Goal: Task Accomplishment & Management: Manage account settings

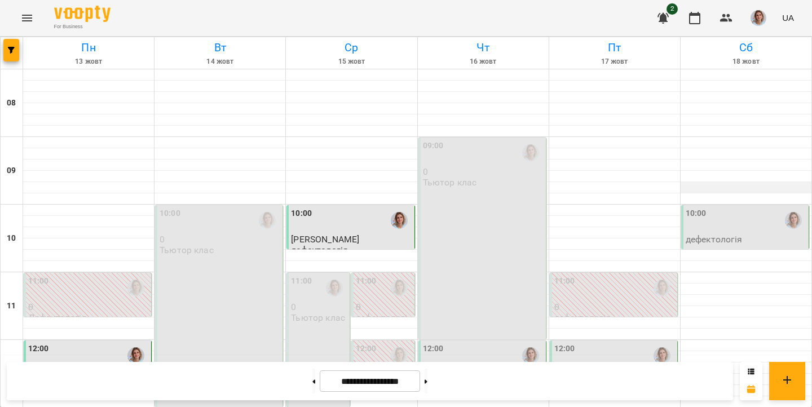
scroll to position [525, 0]
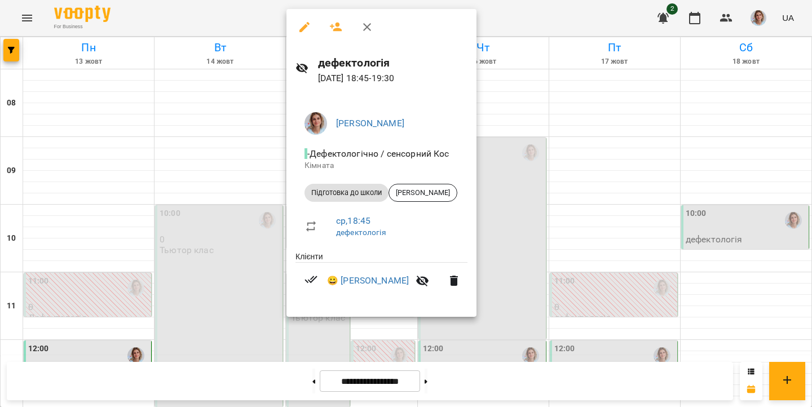
click at [506, 246] on div at bounding box center [406, 203] width 812 height 407
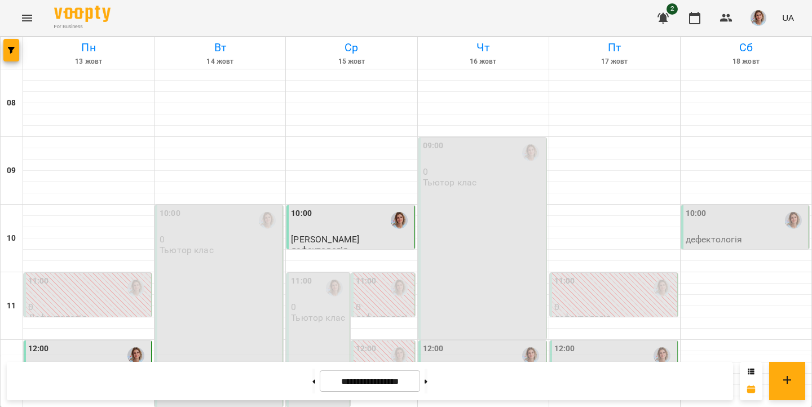
scroll to position [267, 0]
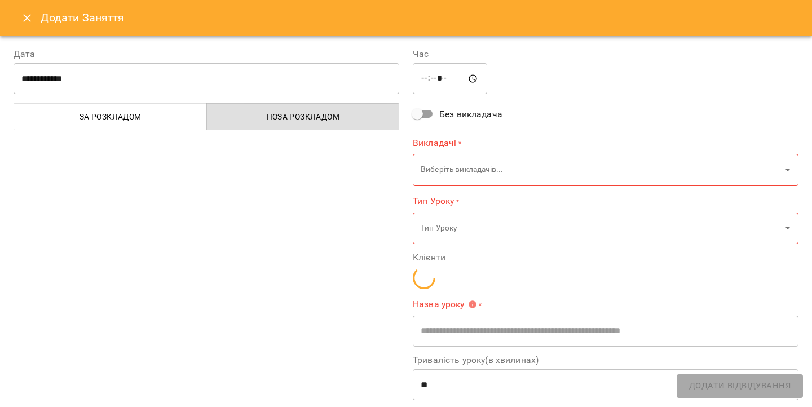
type input "**********"
type input "**"
type input "**********"
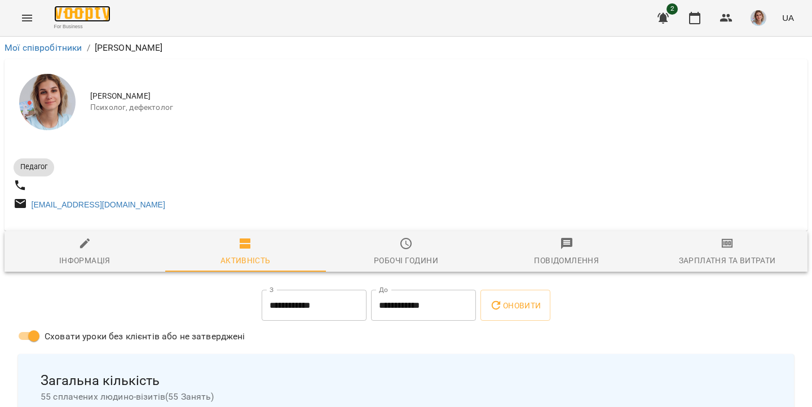
click at [78, 12] on img at bounding box center [82, 14] width 56 height 16
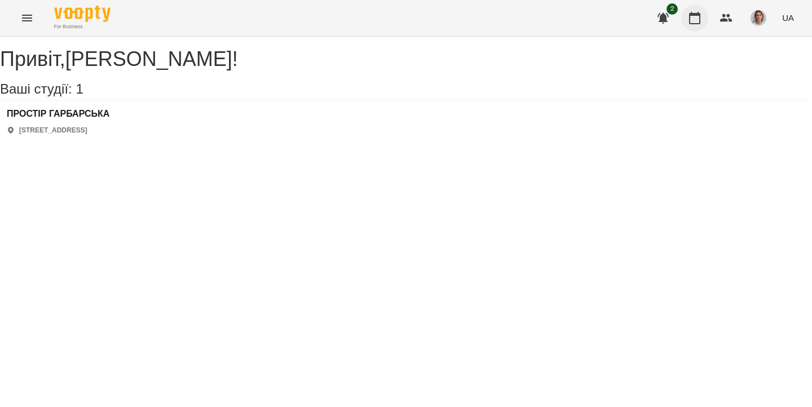
click at [694, 23] on icon "button" at bounding box center [694, 18] width 11 height 12
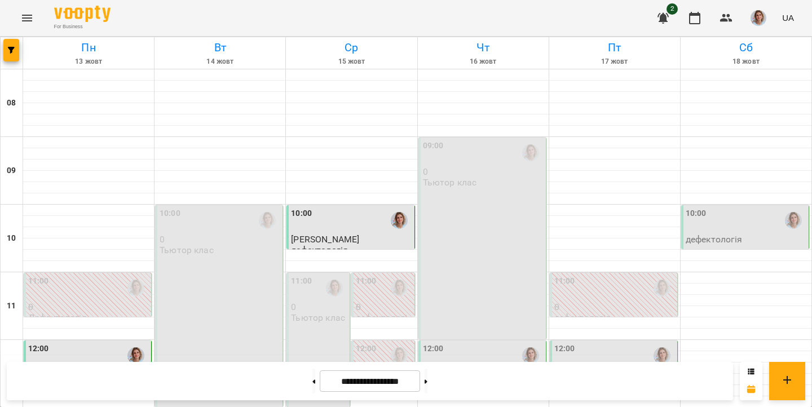
scroll to position [525, 0]
click at [375, 373] on input "**********" at bounding box center [370, 381] width 100 height 22
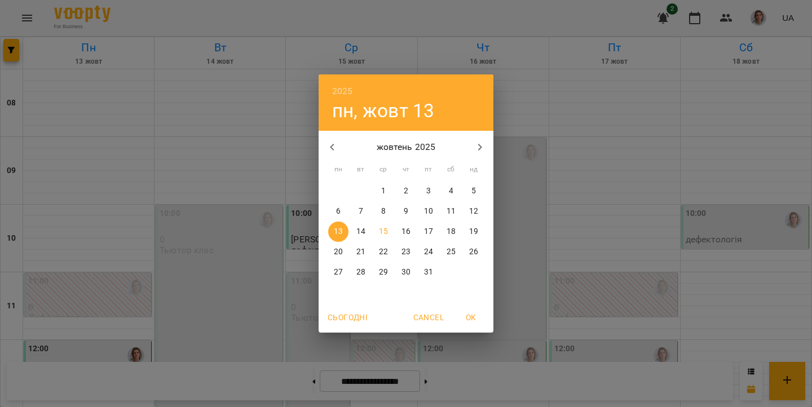
click at [375, 251] on span "22" at bounding box center [383, 251] width 20 height 11
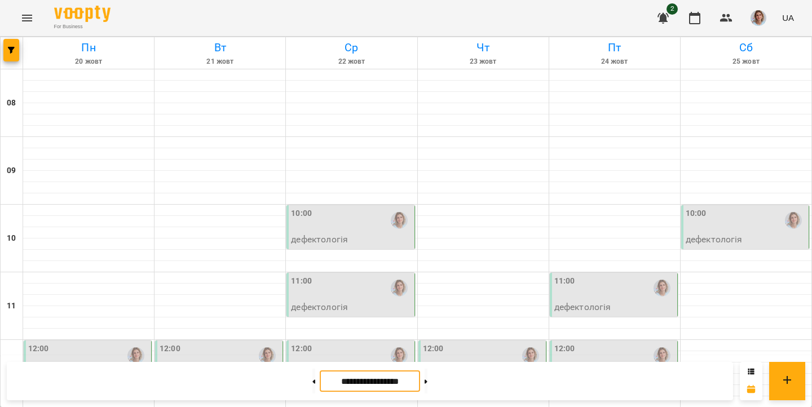
scroll to position [325, 0]
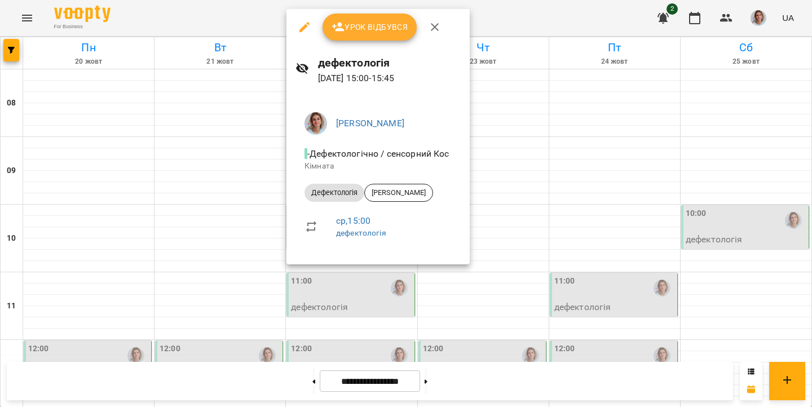
click at [375, 276] on div at bounding box center [406, 203] width 812 height 407
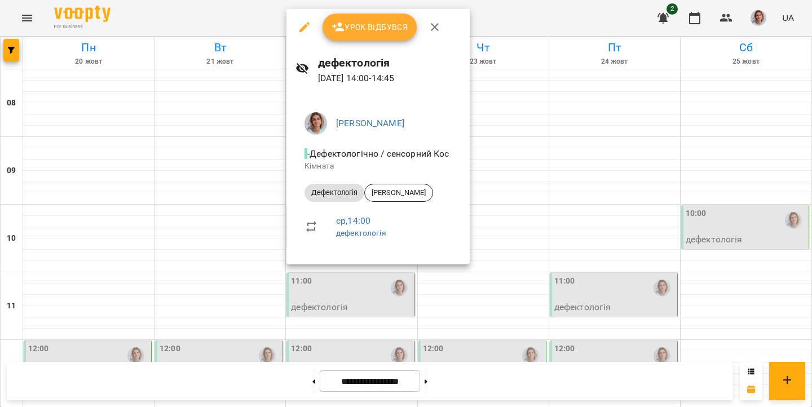
click at [386, 315] on div at bounding box center [406, 203] width 812 height 407
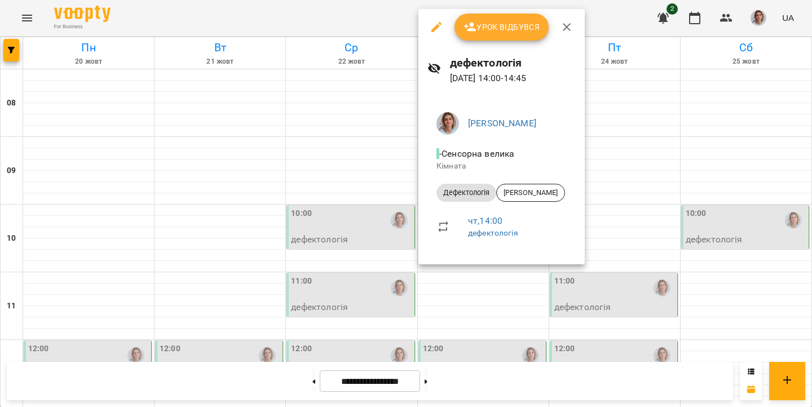
click at [434, 307] on div at bounding box center [406, 203] width 812 height 407
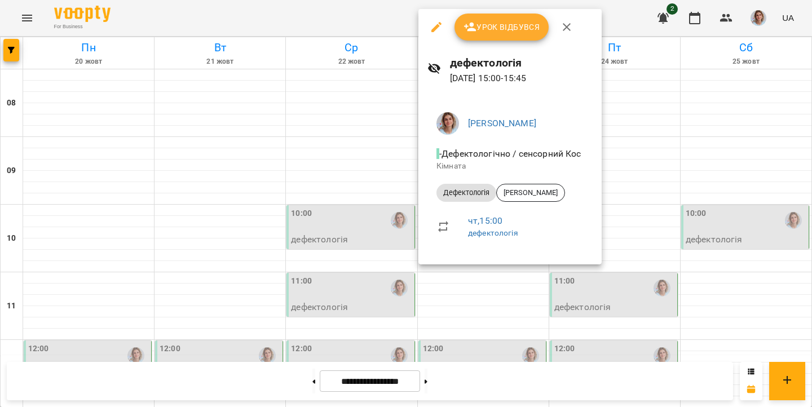
click at [400, 309] on div at bounding box center [406, 203] width 812 height 407
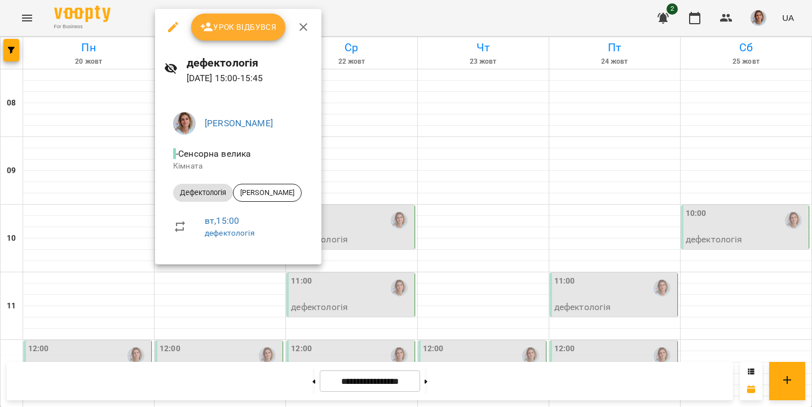
click at [114, 246] on div at bounding box center [406, 203] width 812 height 407
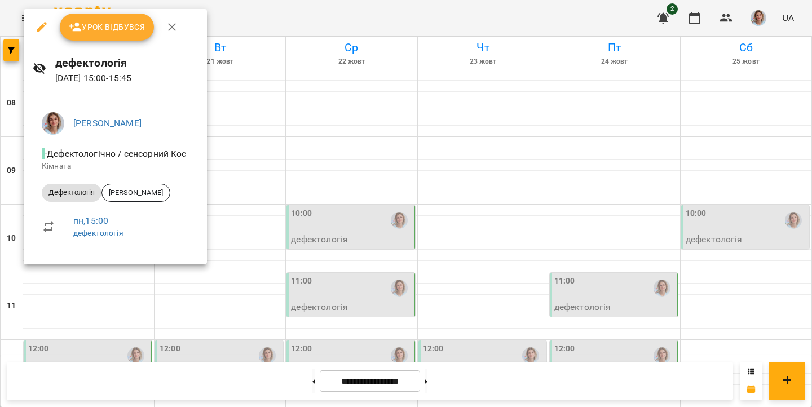
click at [149, 291] on div at bounding box center [406, 203] width 812 height 407
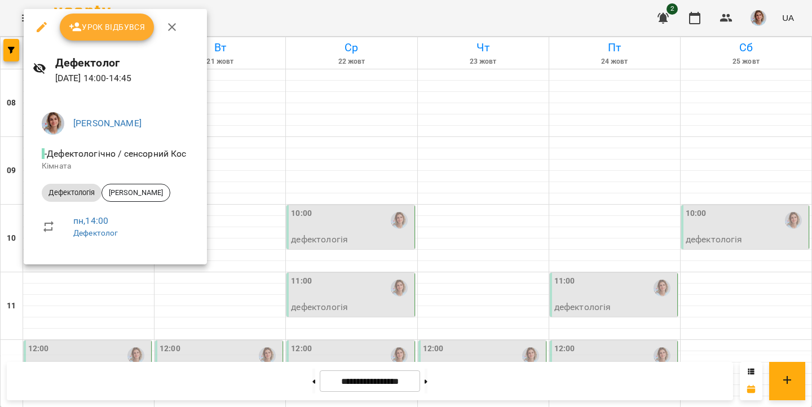
click at [267, 262] on div at bounding box center [406, 203] width 812 height 407
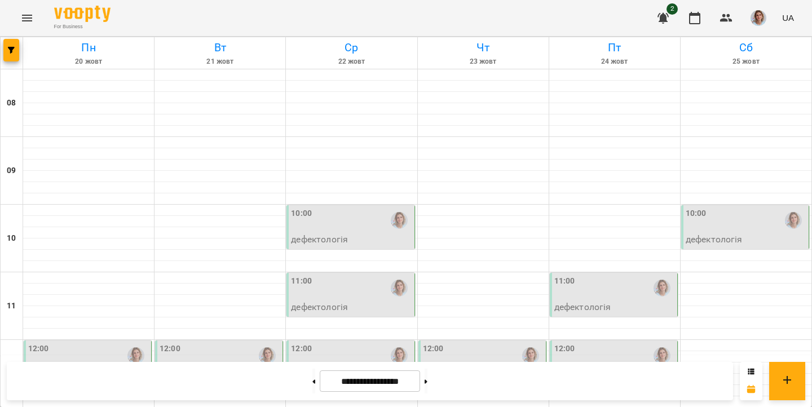
scroll to position [250, 0]
click at [350, 382] on input "**********" at bounding box center [370, 381] width 100 height 22
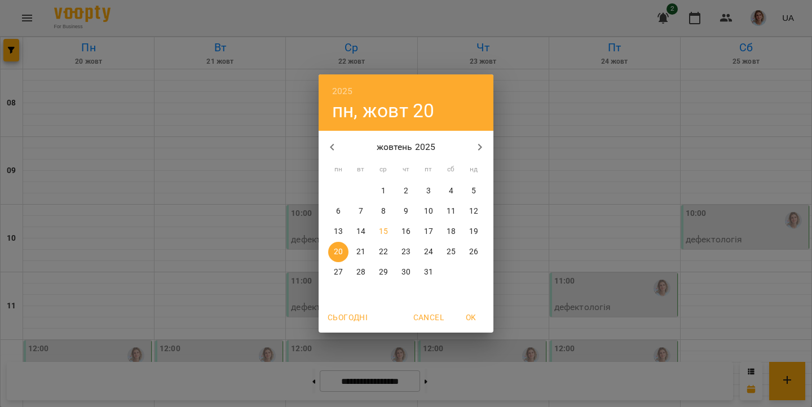
click at [321, 340] on div "2025 пн, жовт 20 жовтень 2025 пн вт ср чт пт сб нд 29 30 1 2 3 4 5 6 7 8 9 10 1…" at bounding box center [406, 203] width 812 height 407
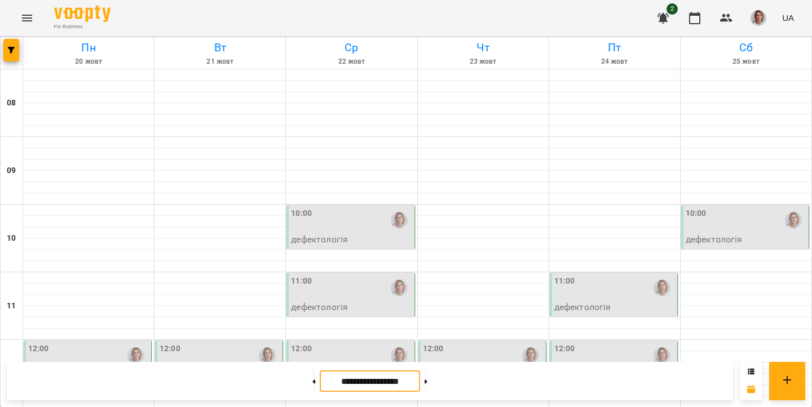
click at [363, 343] on div "12:00 дефектологія" at bounding box center [351, 361] width 121 height 37
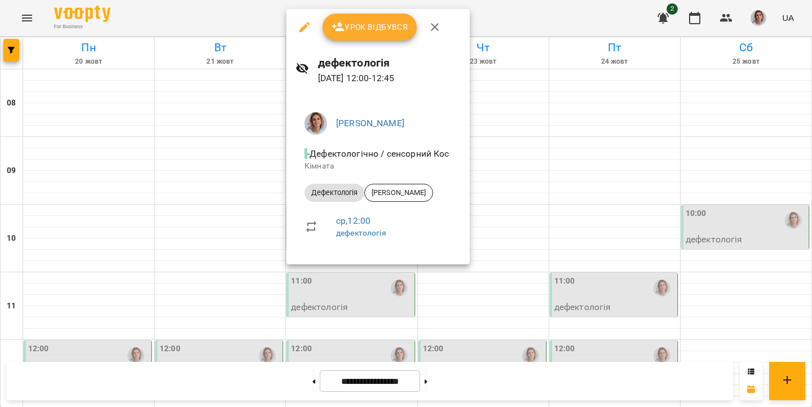
click at [487, 110] on div at bounding box center [406, 203] width 812 height 407
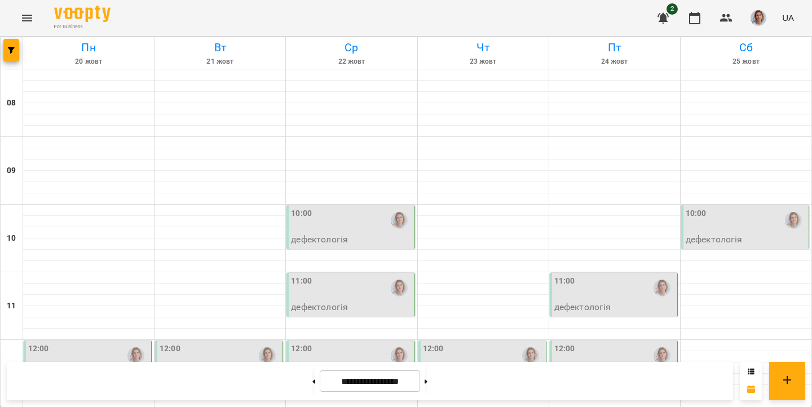
click at [487, 343] on div "12:00" at bounding box center [483, 356] width 121 height 26
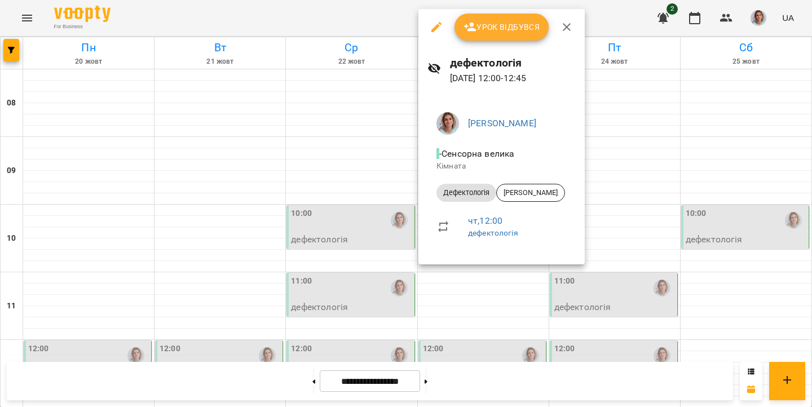
click at [593, 109] on div at bounding box center [406, 203] width 812 height 407
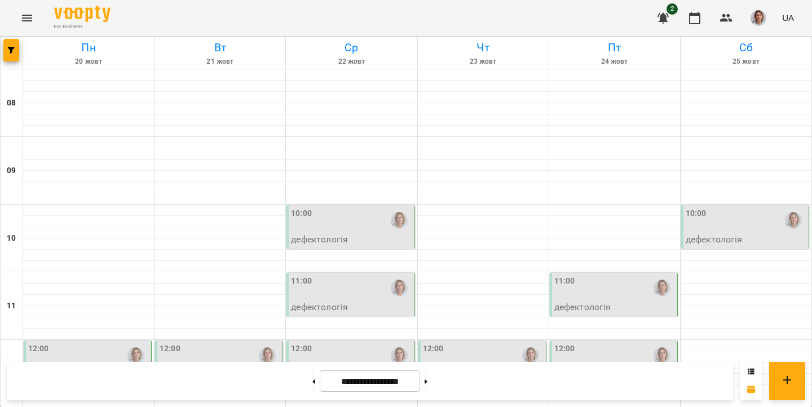
click at [593, 343] on div "12:00" at bounding box center [614, 356] width 121 height 26
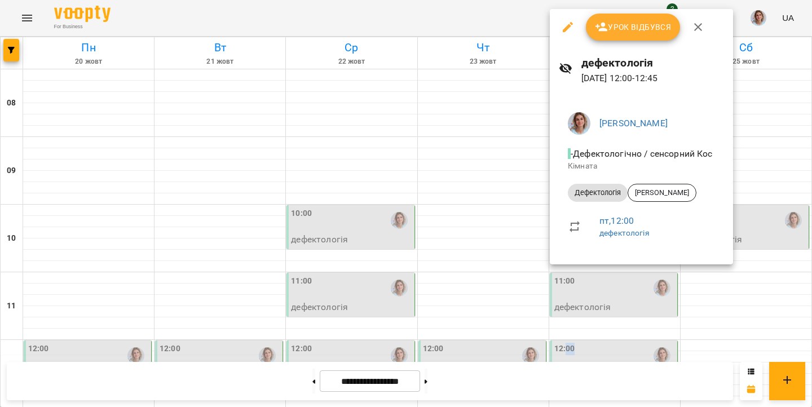
click at [229, 123] on div at bounding box center [406, 203] width 812 height 407
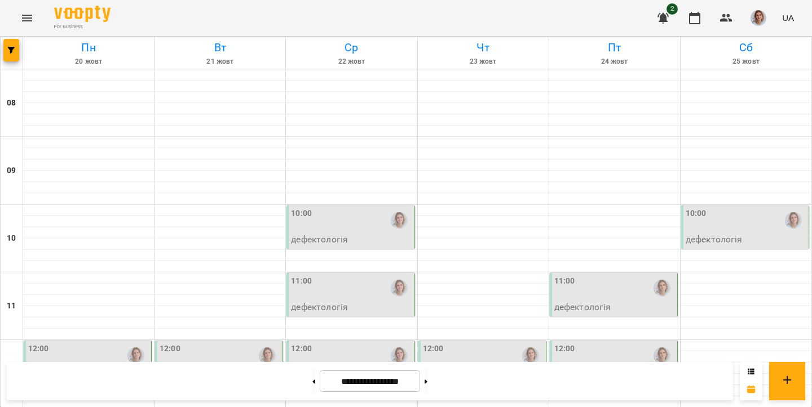
click at [229, 343] on div "12:00 дефектологія" at bounding box center [220, 361] width 121 height 37
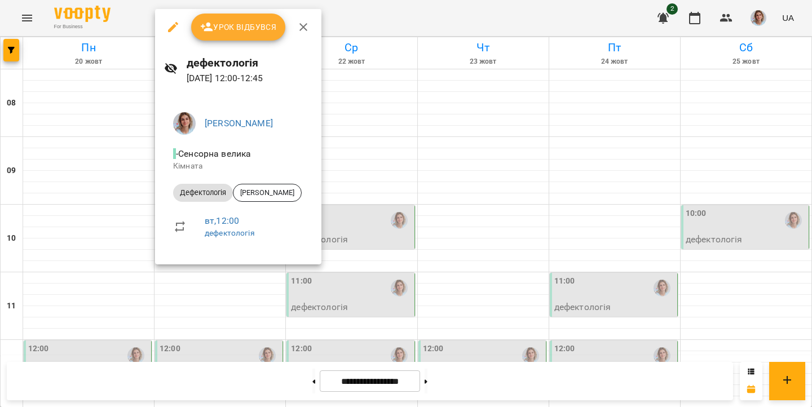
click at [100, 117] on div at bounding box center [406, 203] width 812 height 407
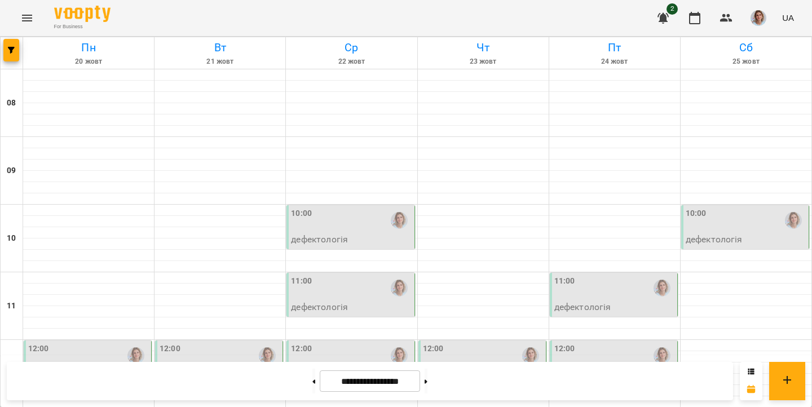
click at [100, 343] on div "12:00" at bounding box center [88, 356] width 121 height 26
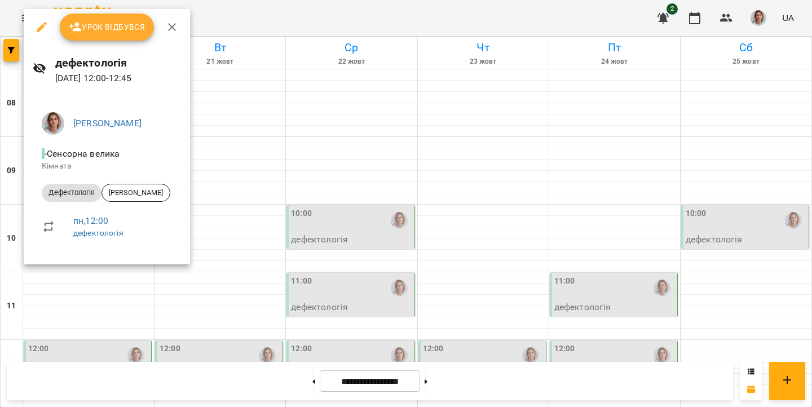
click at [291, 144] on div at bounding box center [406, 203] width 812 height 407
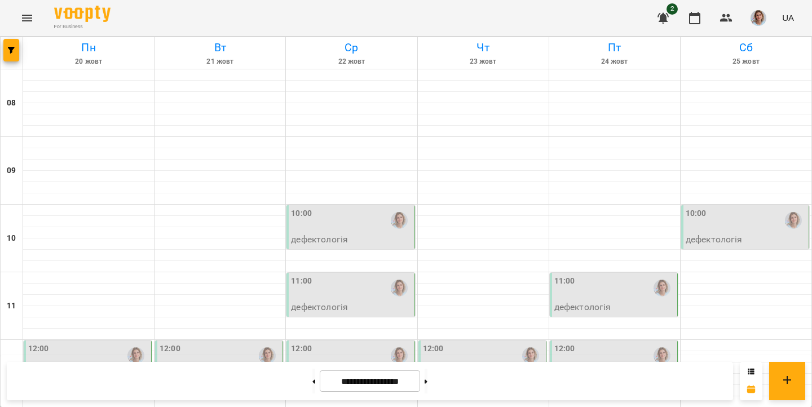
scroll to position [0, 0]
click at [329, 247] on div "10:00 дефектологія" at bounding box center [350, 227] width 128 height 44
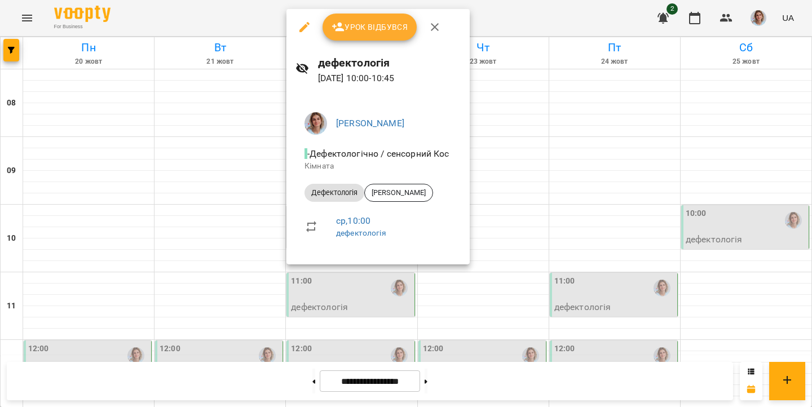
click at [337, 282] on div at bounding box center [406, 203] width 812 height 407
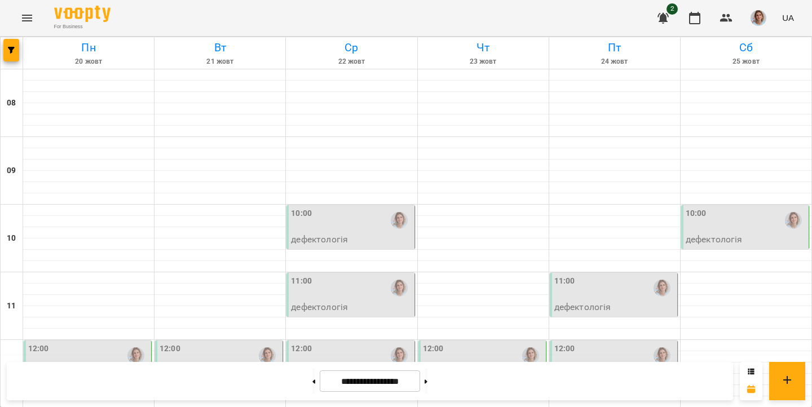
click at [337, 282] on div "11:00" at bounding box center [351, 288] width 121 height 26
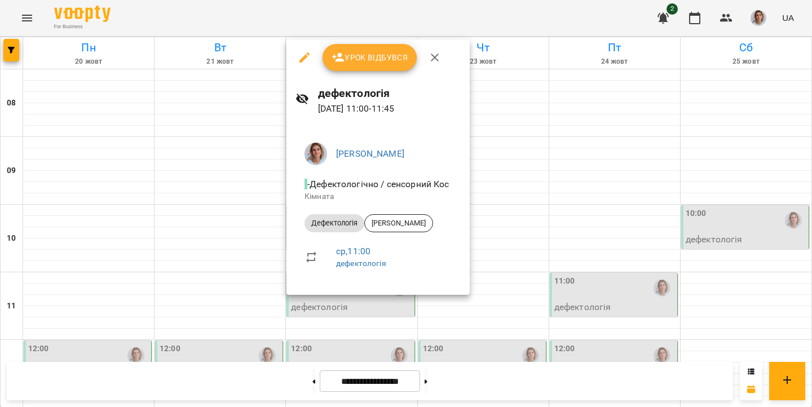
click at [333, 298] on div at bounding box center [406, 203] width 812 height 407
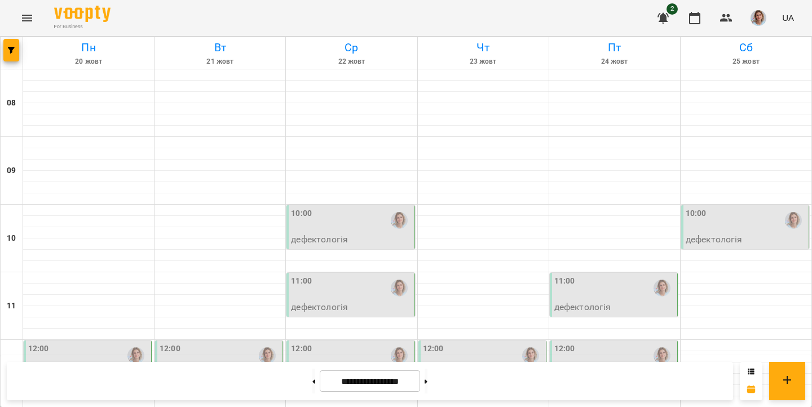
scroll to position [525, 0]
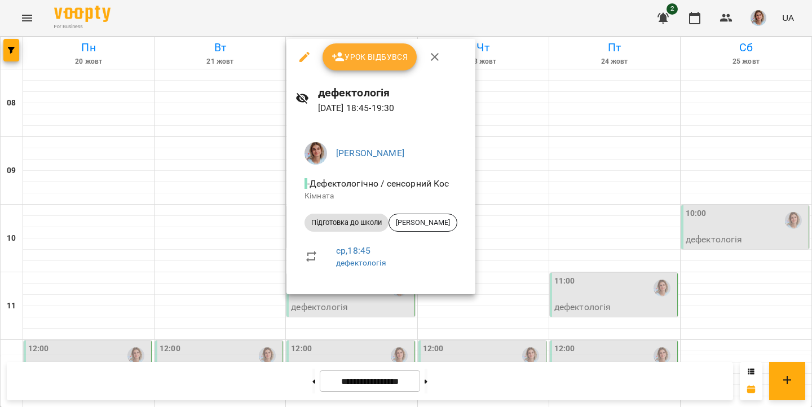
click at [337, 313] on div at bounding box center [406, 203] width 812 height 407
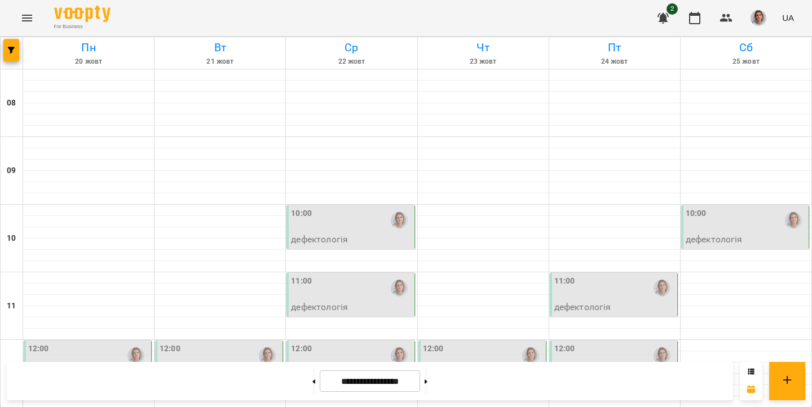
click at [355, 375] on input "**********" at bounding box center [370, 381] width 100 height 22
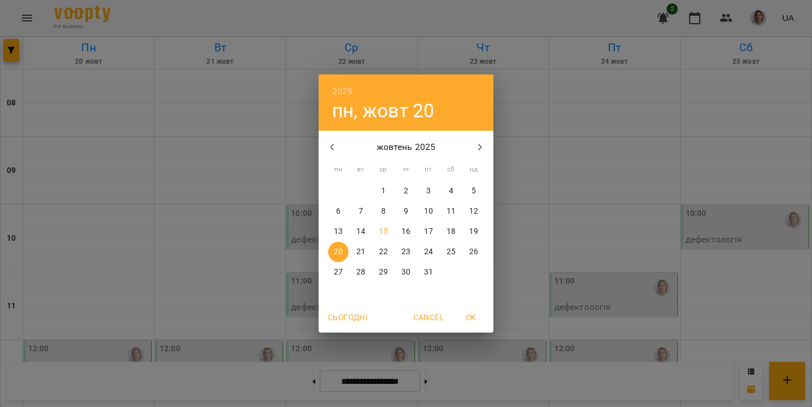
click at [383, 239] on button "15" at bounding box center [383, 232] width 20 height 20
type input "**********"
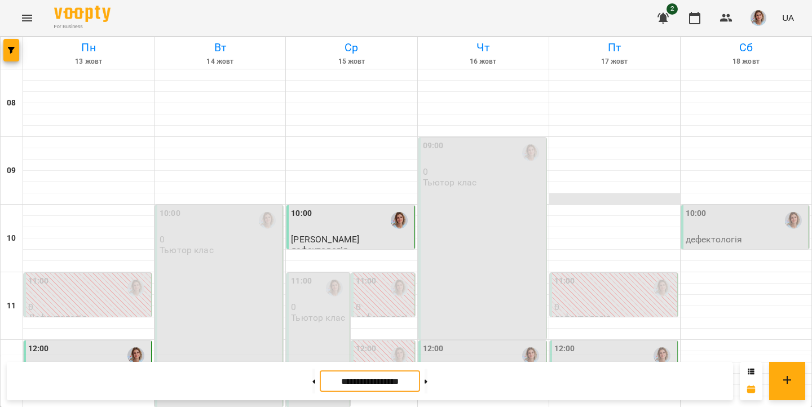
scroll to position [228, 0]
click at [480, 343] on div "12:00" at bounding box center [483, 356] width 121 height 26
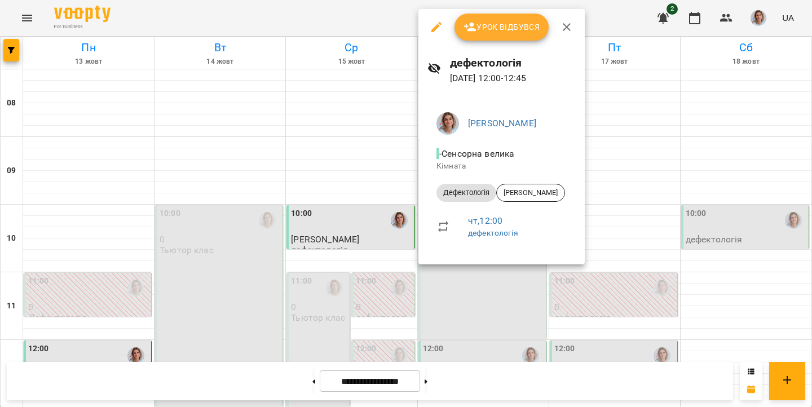
click at [501, 286] on div at bounding box center [406, 203] width 812 height 407
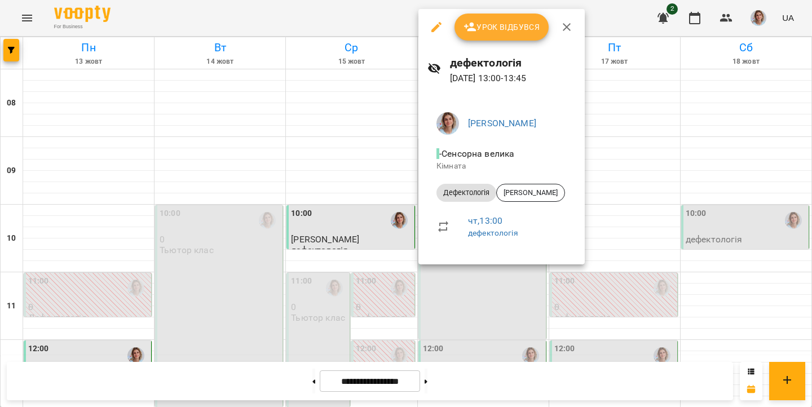
click at [500, 300] on div at bounding box center [406, 203] width 812 height 407
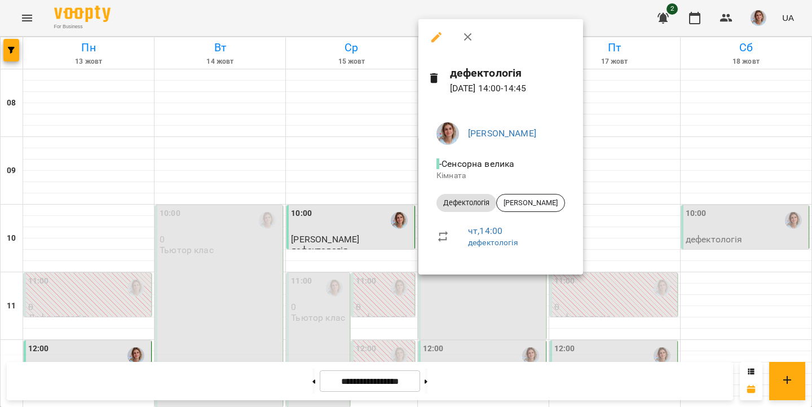
click at [492, 317] on div at bounding box center [406, 203] width 812 height 407
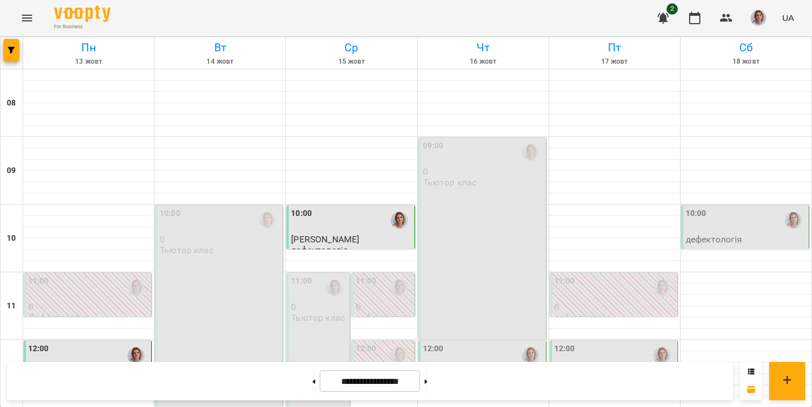
scroll to position [512, 0]
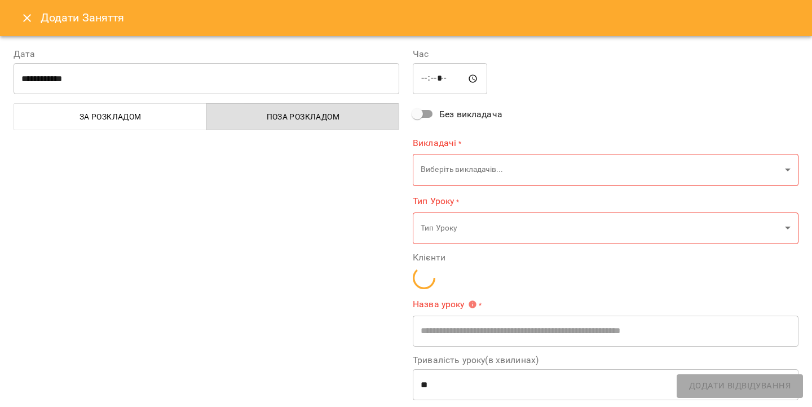
type input "**********"
type input "**"
type input "**********"
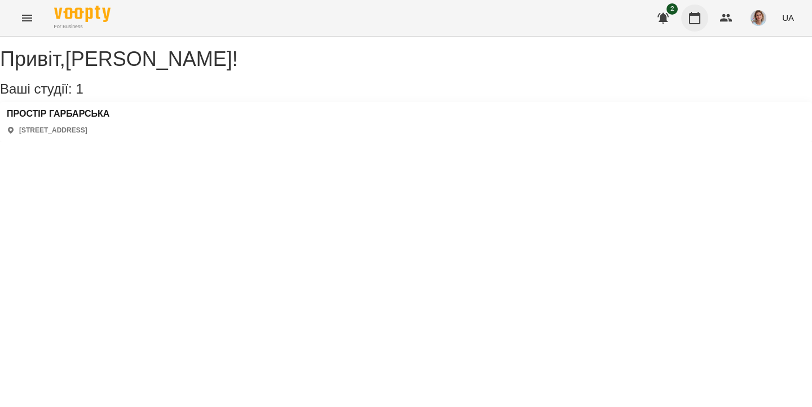
click at [694, 19] on icon "button" at bounding box center [695, 18] width 14 height 14
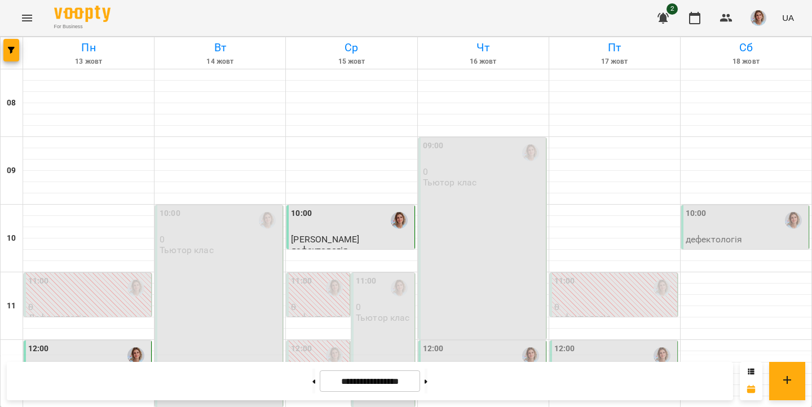
scroll to position [525, 0]
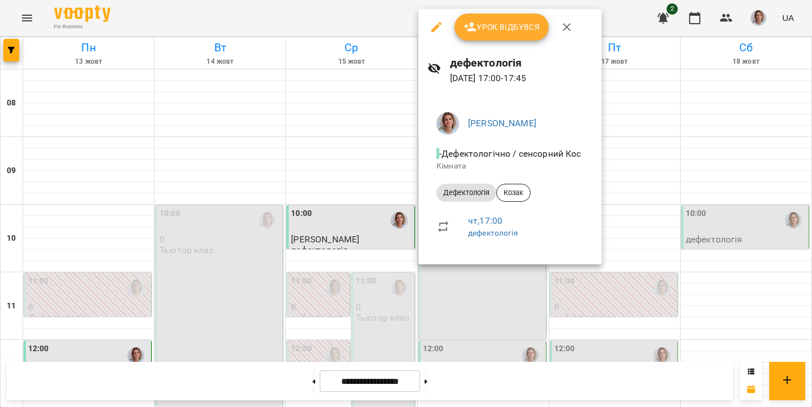
click at [479, 288] on div at bounding box center [406, 203] width 812 height 407
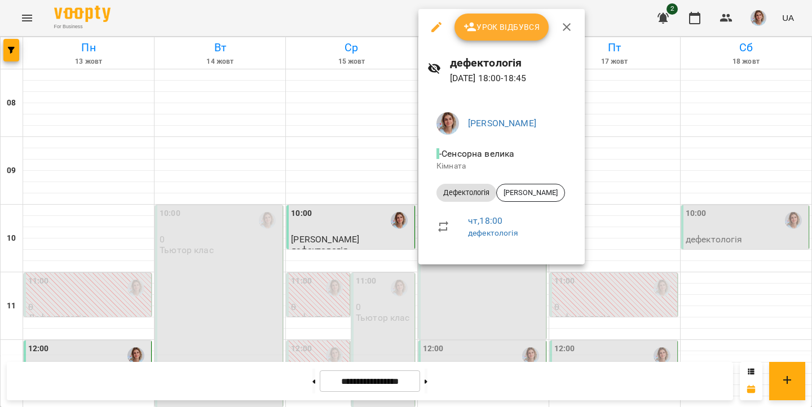
click at [477, 300] on div at bounding box center [406, 203] width 812 height 407
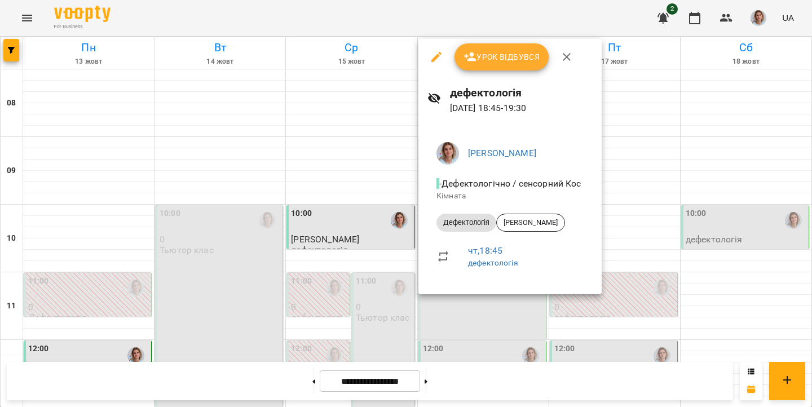
click at [477, 300] on div at bounding box center [406, 203] width 812 height 407
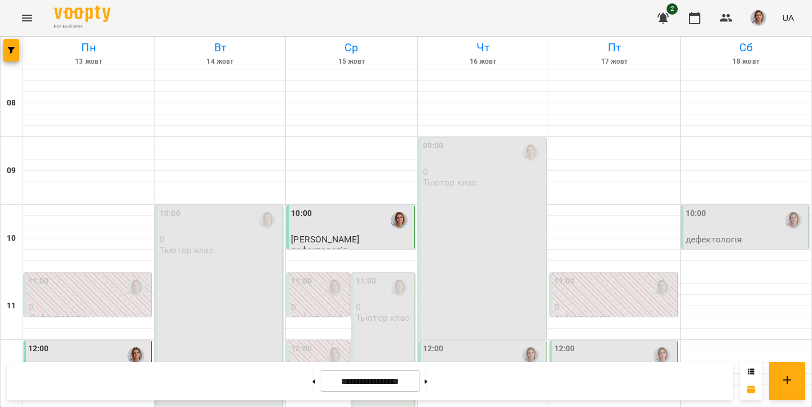
scroll to position [142, 0]
click at [583, 302] on p "0" at bounding box center [614, 307] width 121 height 10
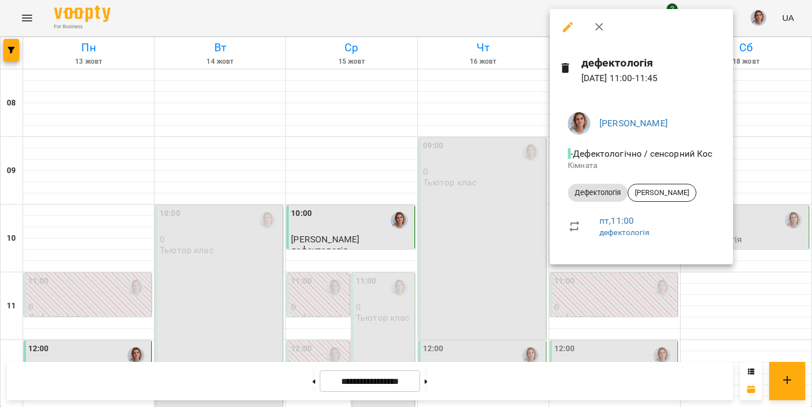
click at [512, 254] on div at bounding box center [406, 203] width 812 height 407
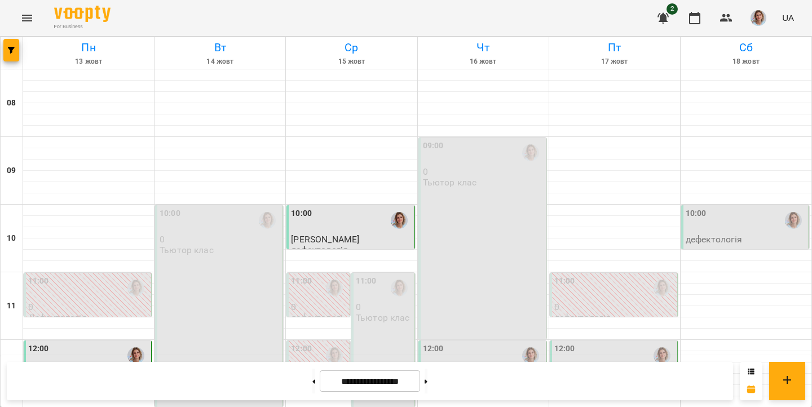
click at [582, 343] on div "12:00" at bounding box center [614, 356] width 121 height 26
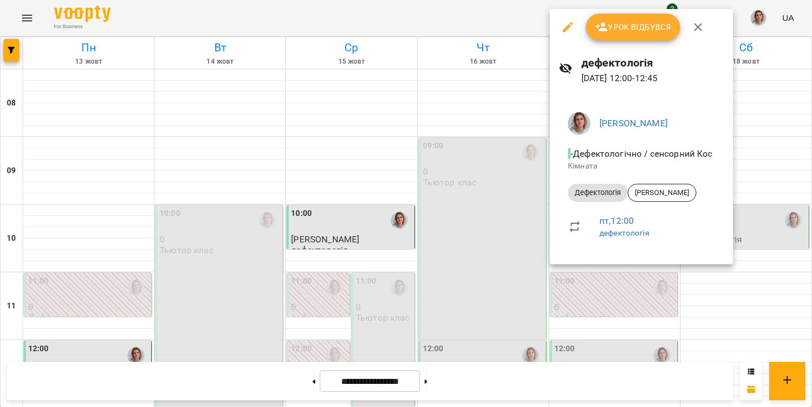
click at [543, 294] on div at bounding box center [406, 203] width 812 height 407
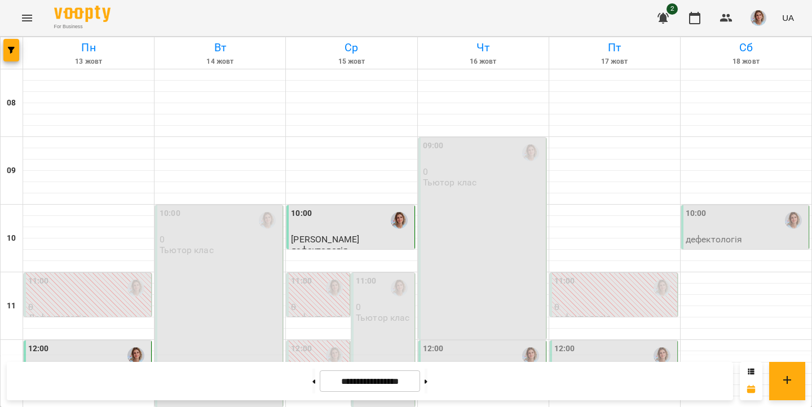
scroll to position [272, 0]
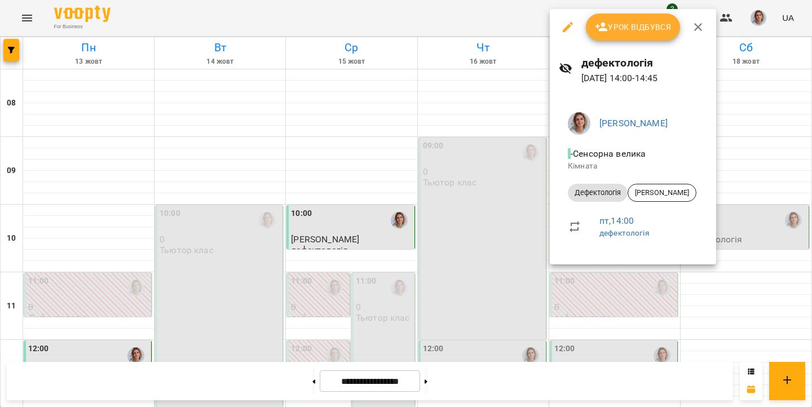
click at [564, 286] on div at bounding box center [406, 203] width 812 height 407
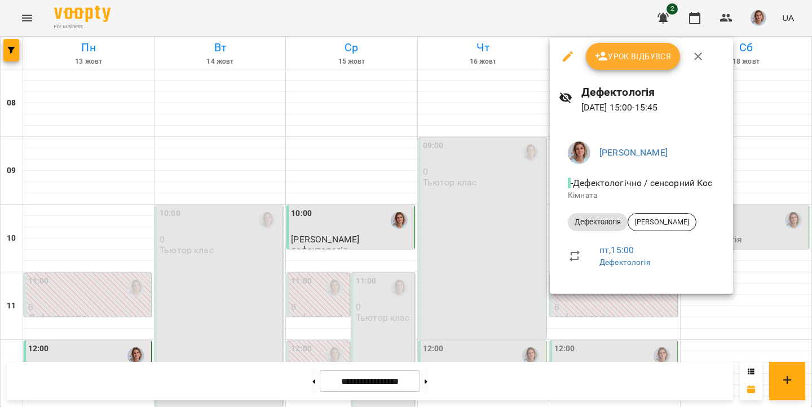
click at [555, 300] on div at bounding box center [406, 203] width 812 height 407
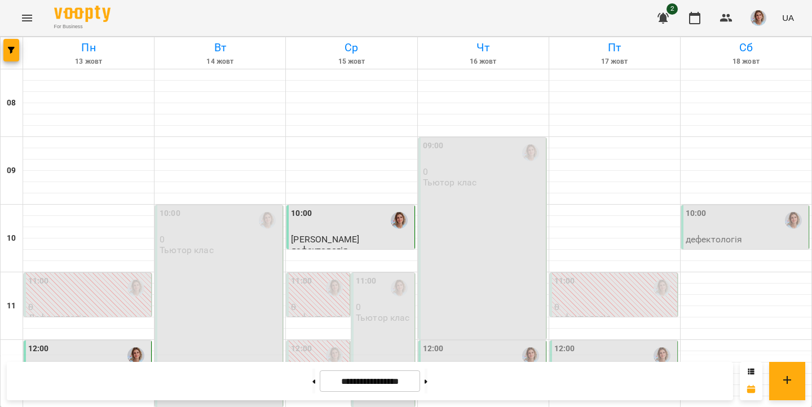
scroll to position [525, 0]
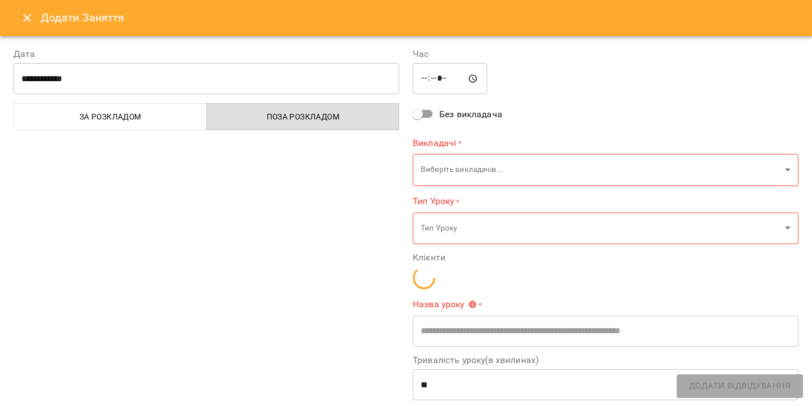
type input "**********"
type input "**"
type input "**********"
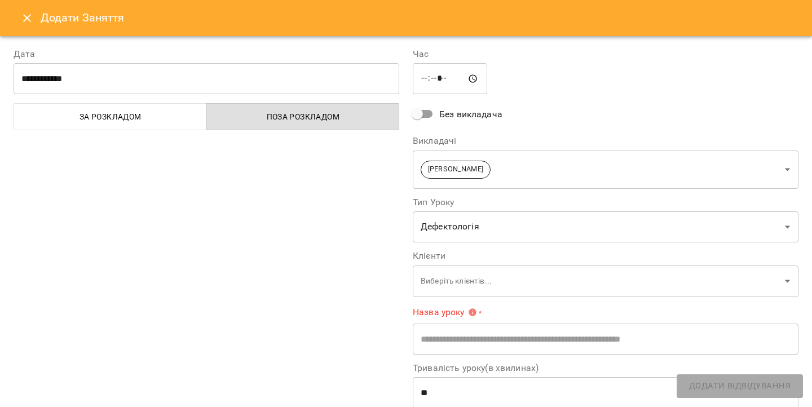
click at [27, 12] on icon "Close" at bounding box center [27, 18] width 14 height 14
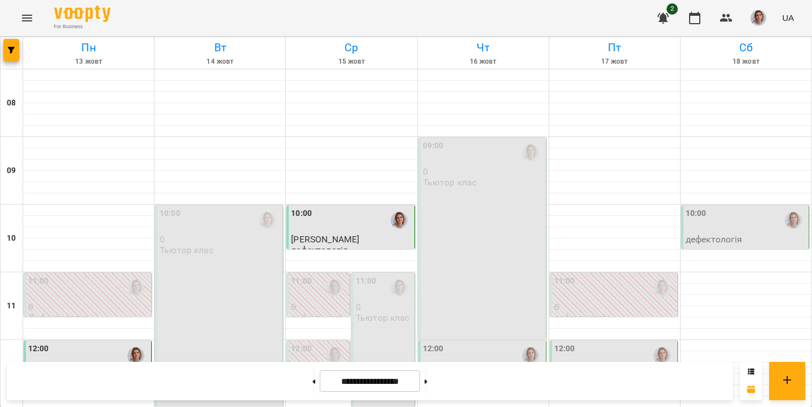
scroll to position [471, 0]
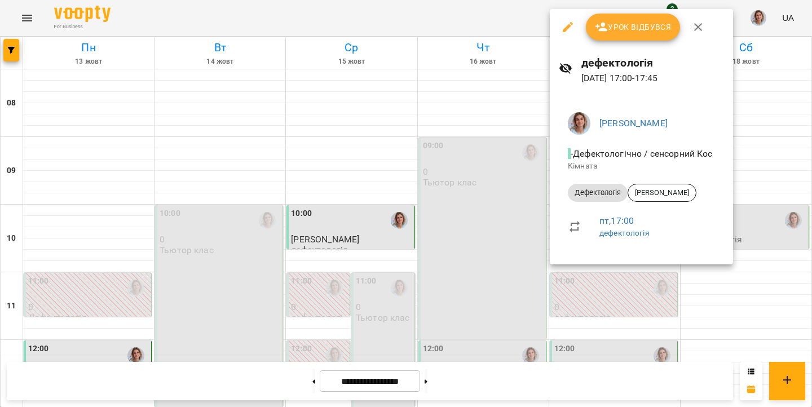
click at [611, 295] on div at bounding box center [406, 203] width 812 height 407
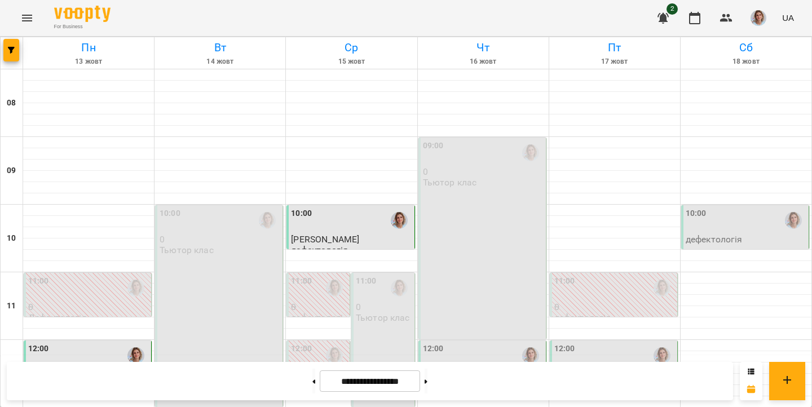
scroll to position [525, 0]
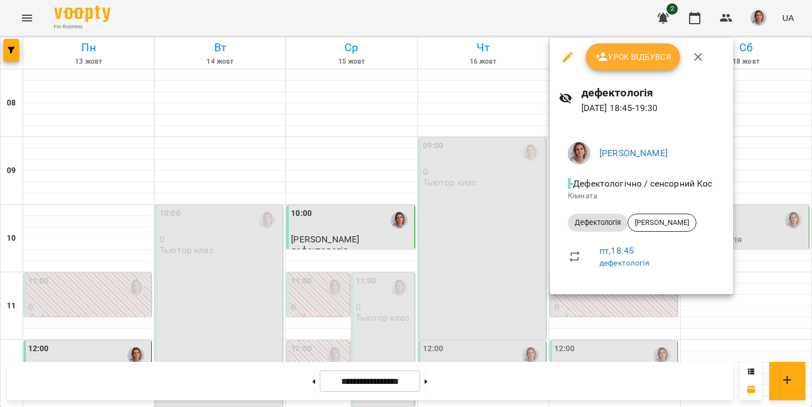
click at [606, 288] on div "Ірина Кос - Дефектологічно / сенсорний Кос Кімната Дефектологія Іваниш Нікіта п…" at bounding box center [641, 209] width 183 height 170
click at [605, 297] on div at bounding box center [406, 203] width 812 height 407
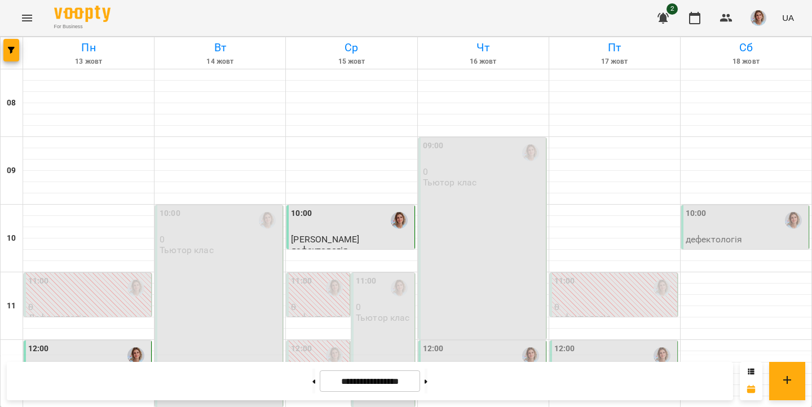
scroll to position [0, 0]
